Goal: Find specific page/section: Find specific page/section

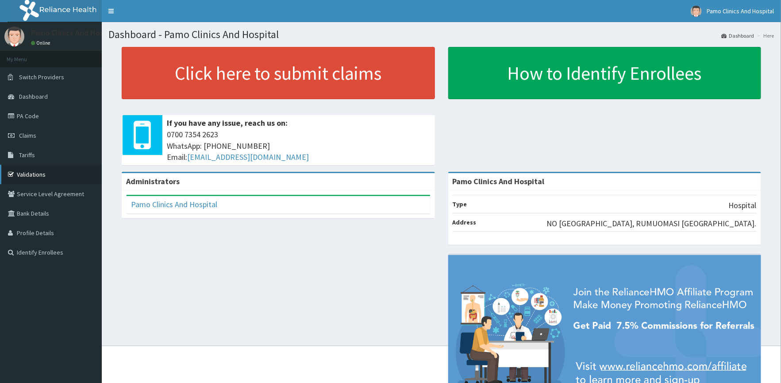
click at [40, 168] on link "Validations" at bounding box center [51, 174] width 102 height 19
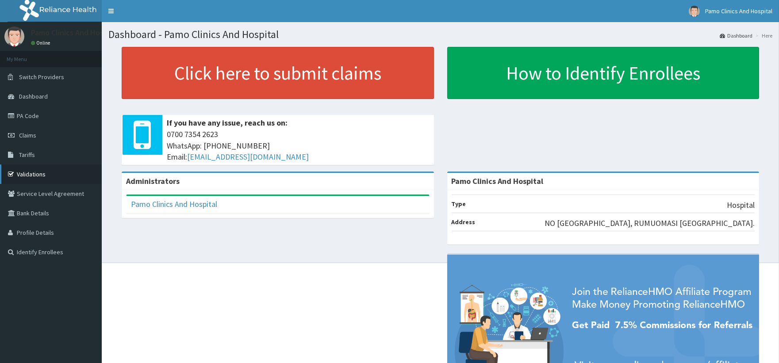
click at [21, 179] on link "Validations" at bounding box center [51, 174] width 102 height 19
